Goal: Use online tool/utility: Use online tool/utility

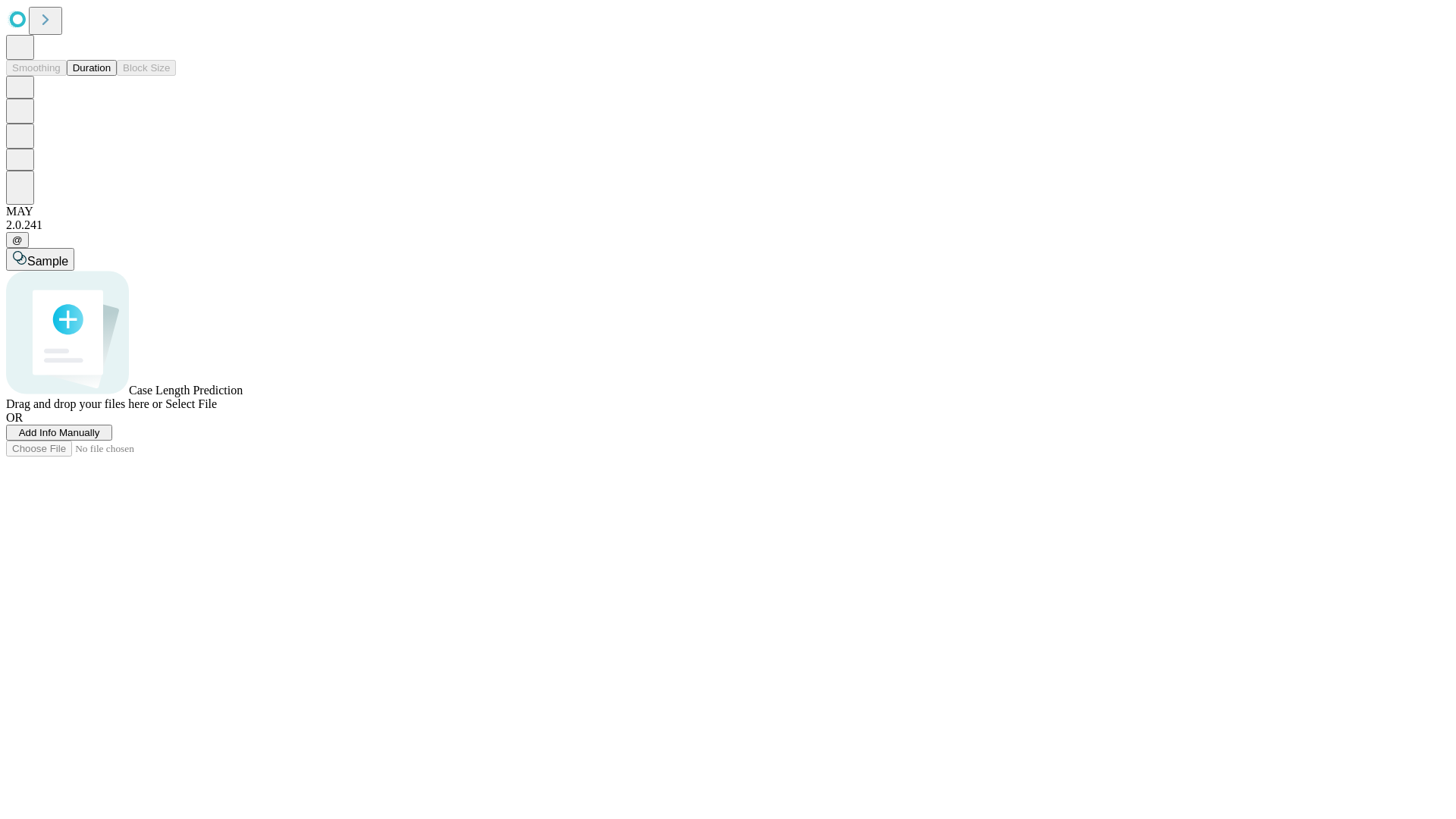
click at [111, 76] on button "Duration" at bounding box center [92, 67] width 50 height 16
click at [100, 438] on span "Add Info Manually" at bounding box center [60, 432] width 82 height 11
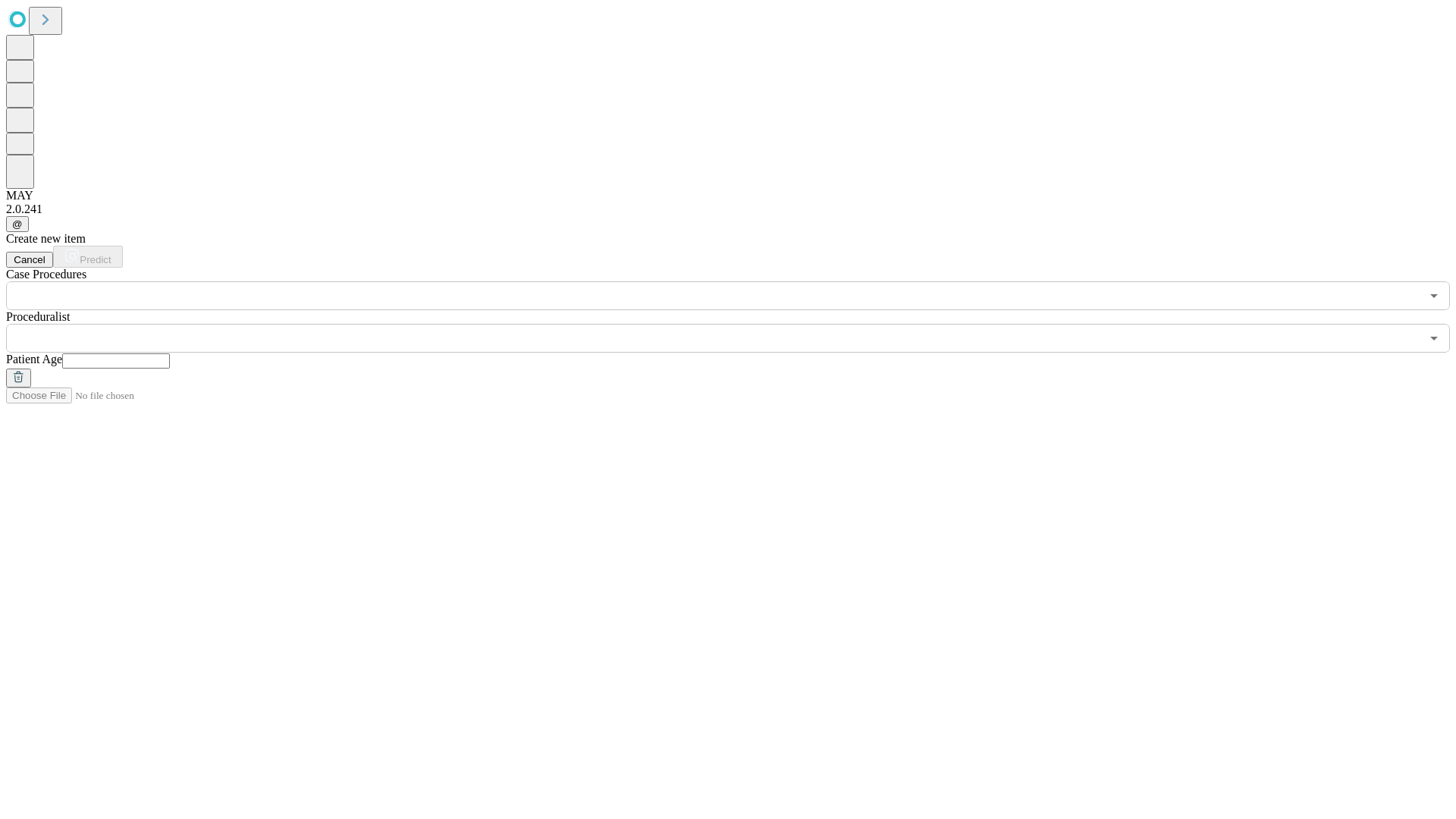
click at [170, 354] on input "text" at bounding box center [116, 361] width 108 height 16
type input "**"
click at [739, 323] on input "text" at bounding box center [713, 337] width 1414 height 28
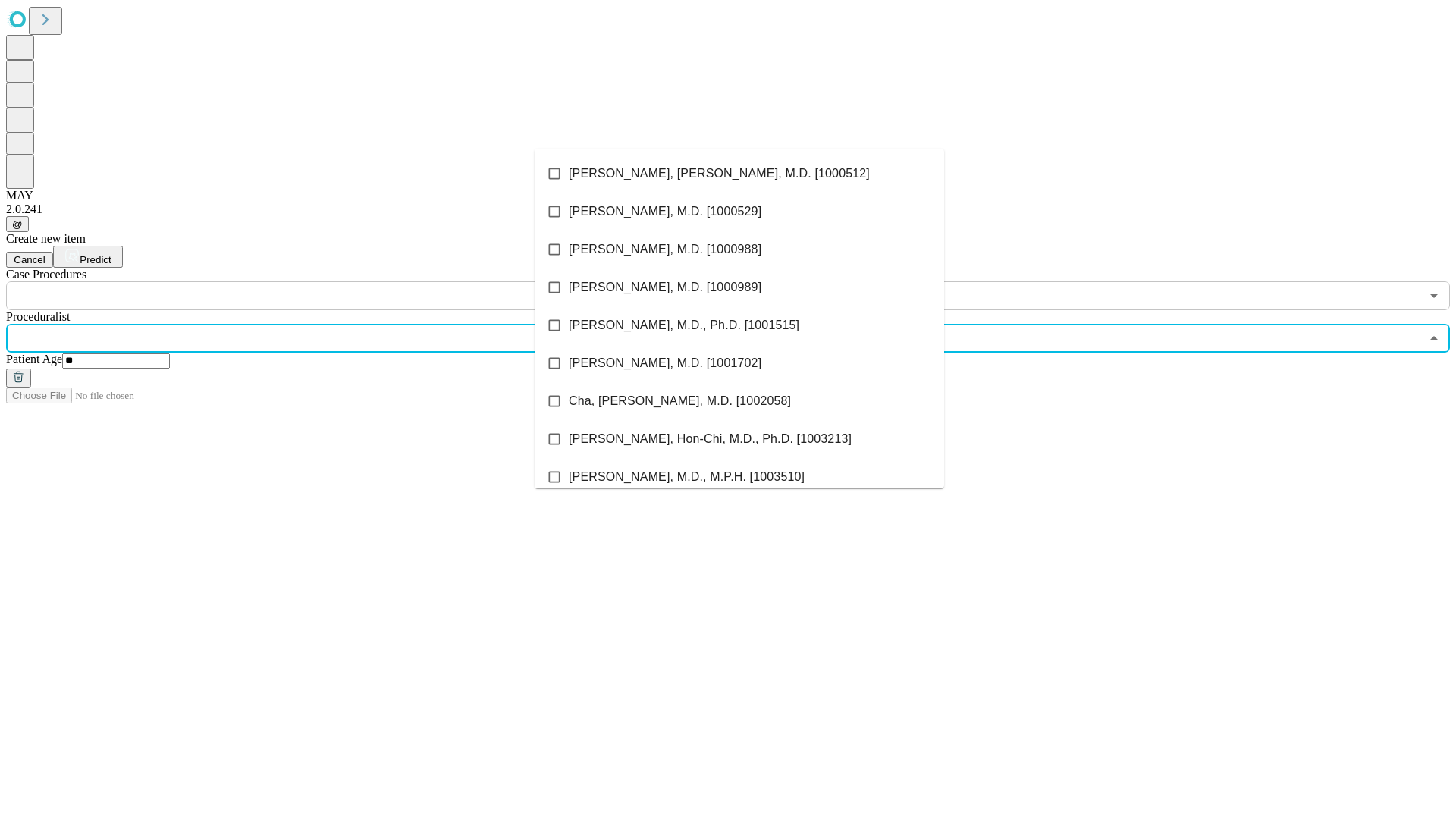
click at [739, 174] on li "[PERSON_NAME], [PERSON_NAME], M.D. [1000512]" at bounding box center [739, 173] width 410 height 38
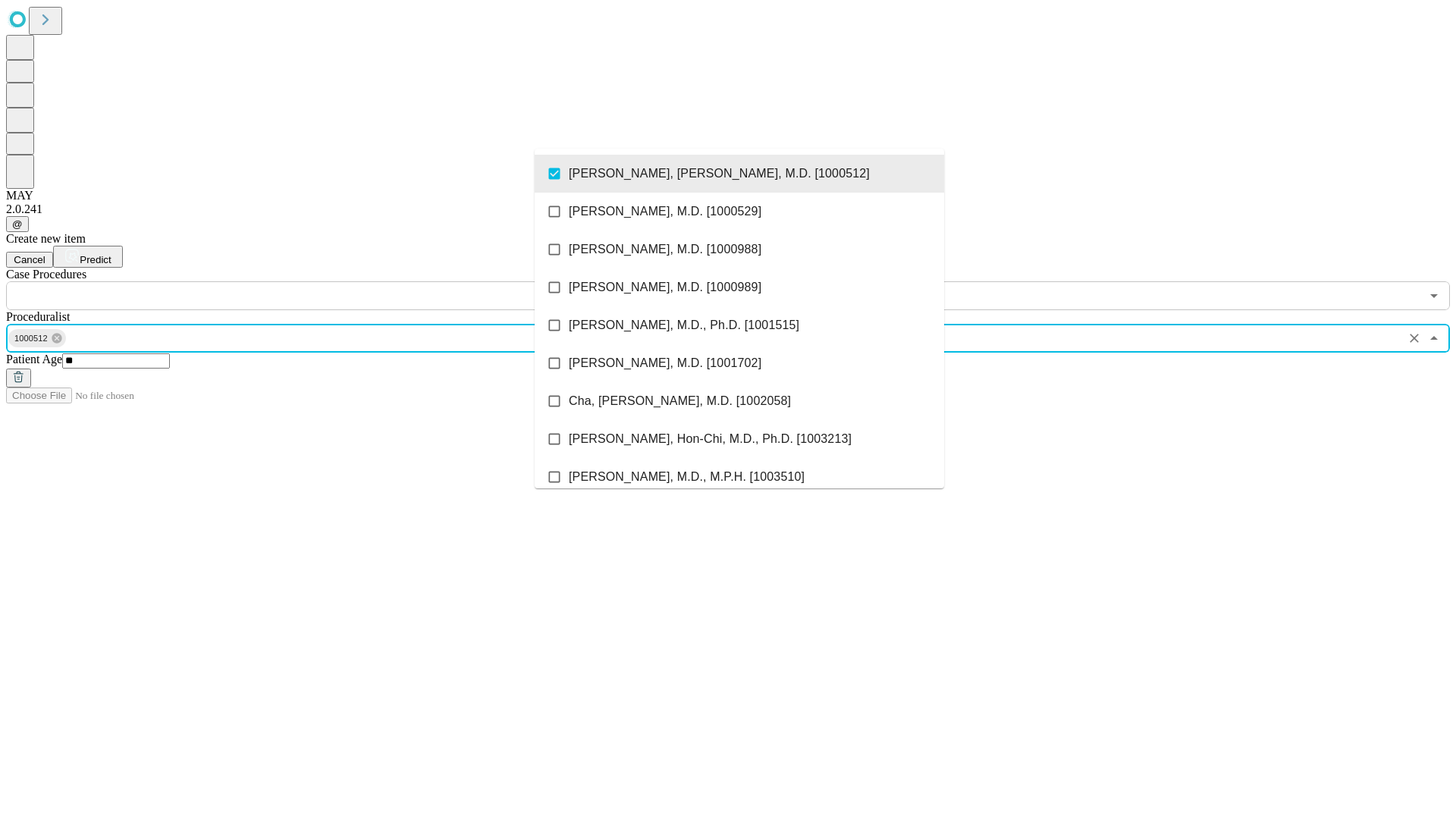
click at [319, 281] on input "text" at bounding box center [713, 295] width 1414 height 28
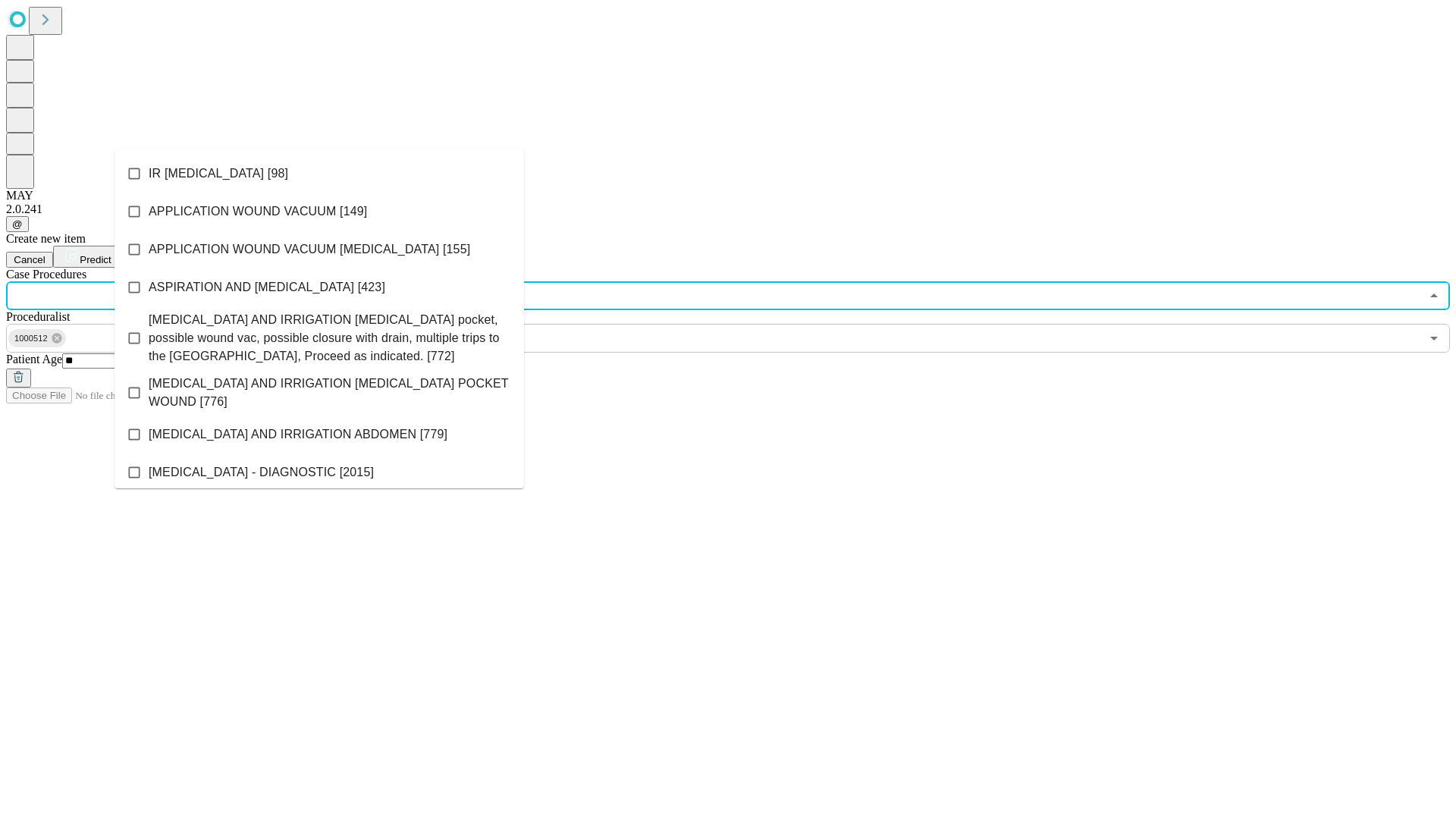
click at [319, 174] on li "IR [MEDICAL_DATA] [98]" at bounding box center [319, 173] width 410 height 38
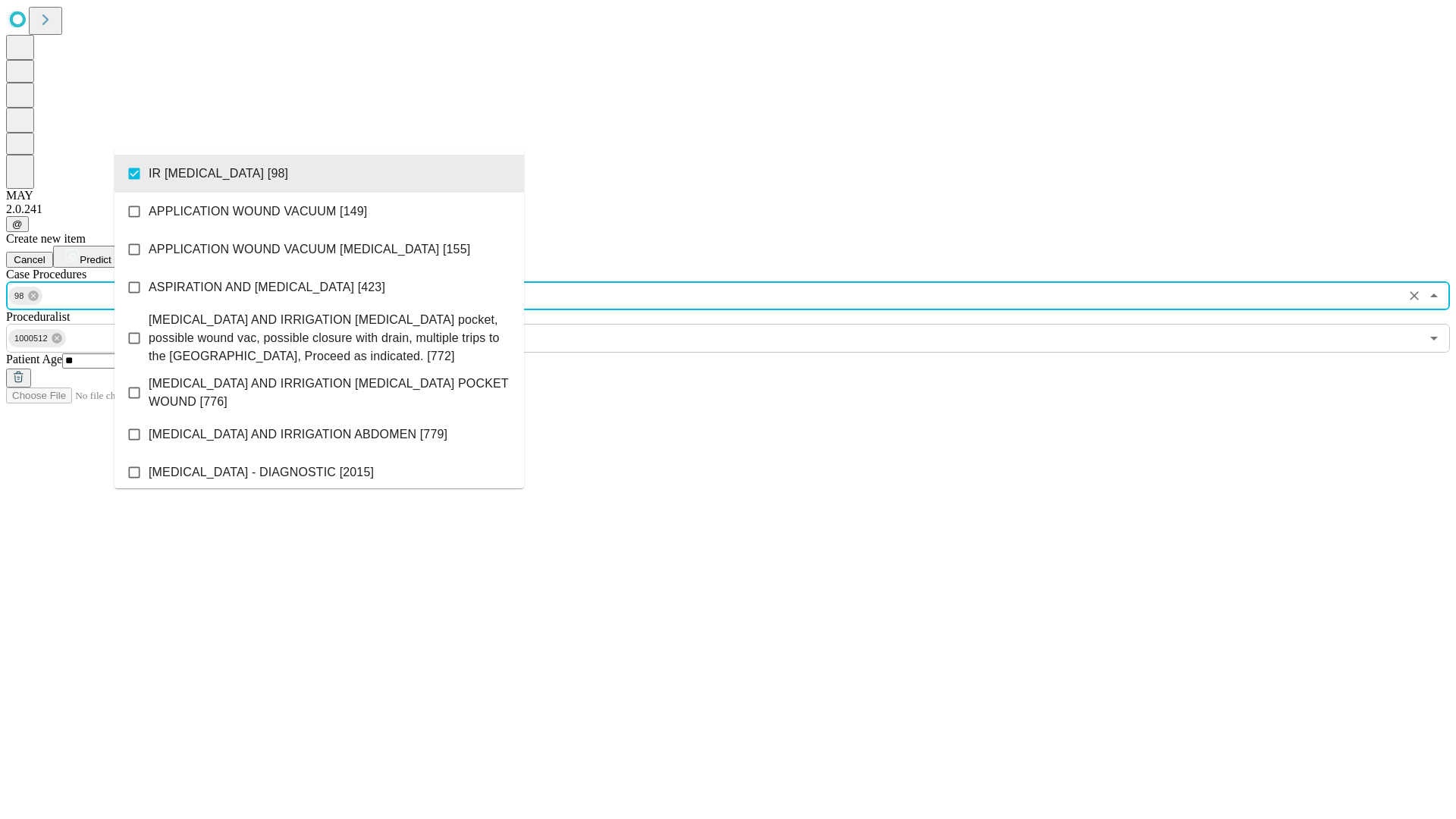
click at [111, 254] on span "Predict" at bounding box center [95, 259] width 31 height 11
